Goal: Find specific page/section: Find specific page/section

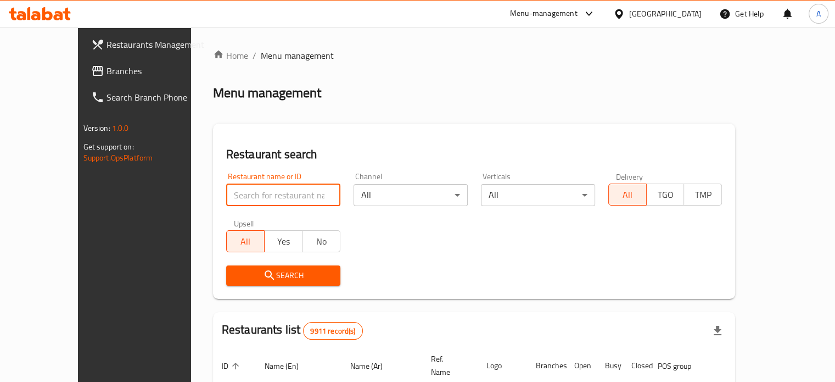
click at [226, 193] on input "search" at bounding box center [283, 195] width 114 height 22
paste input "ال[PERSON_NAME]"
type input "ال[PERSON_NAME]"
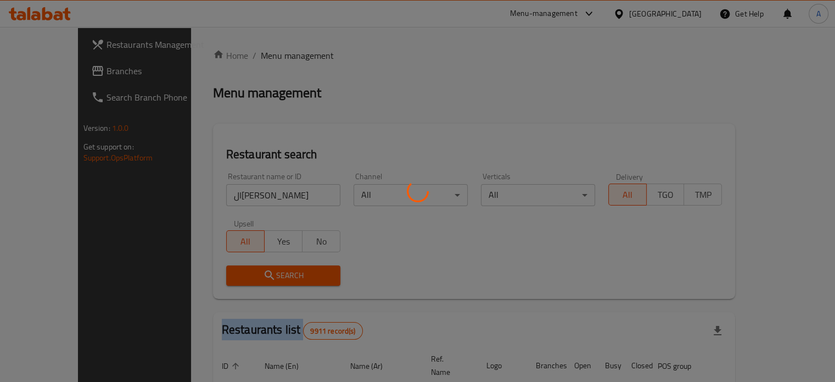
click at [261, 277] on div at bounding box center [417, 191] width 835 height 382
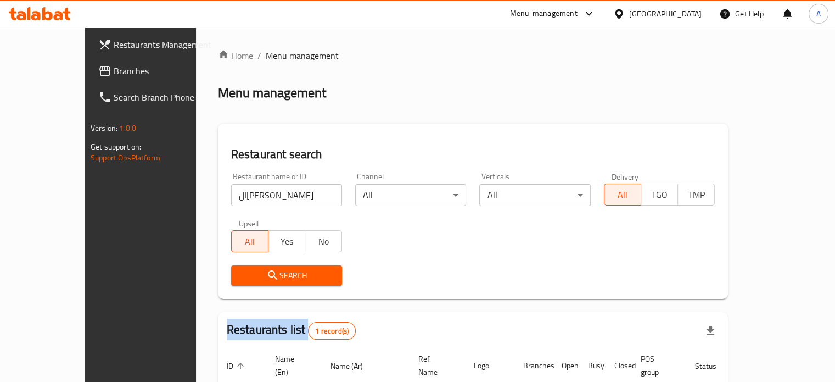
scroll to position [86, 0]
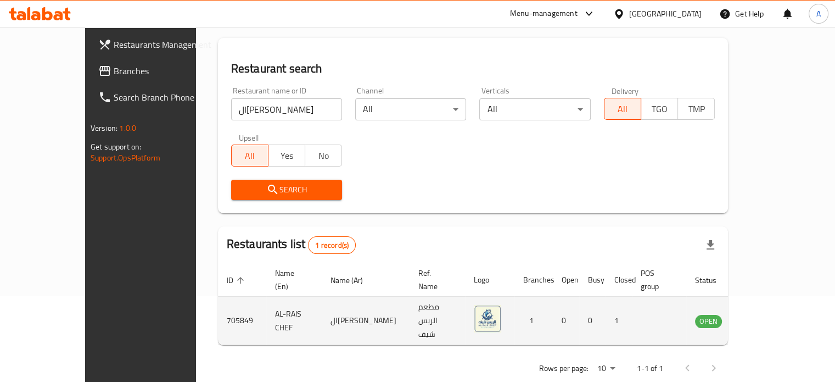
click at [266, 302] on td "AL-RAIS CHEF" at bounding box center [293, 320] width 55 height 48
copy td "AL-RAIS CHEF"
